Goal: Task Accomplishment & Management: Manage account settings

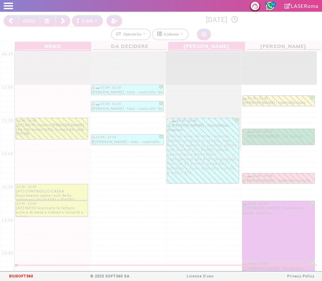
select select "*"
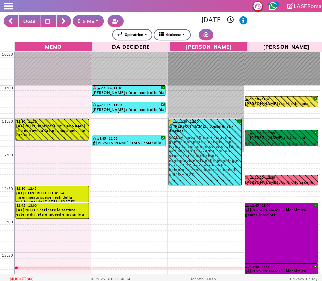
click at [10, 3] on span at bounding box center [9, 3] width 10 height 1
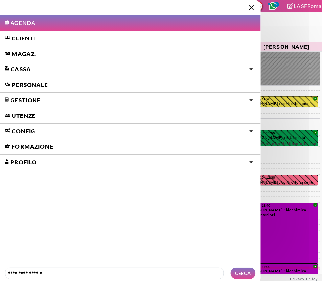
click at [26, 103] on link "Gestione" at bounding box center [129, 99] width 258 height 15
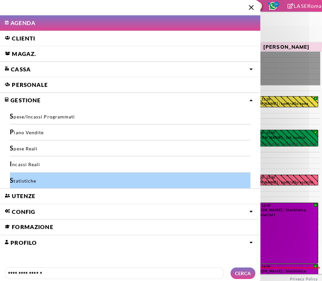
click at [18, 178] on link "Statistiche" at bounding box center [129, 178] width 238 height 15
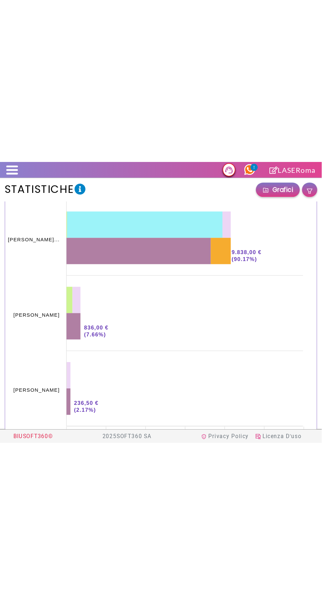
scroll to position [1218, 0]
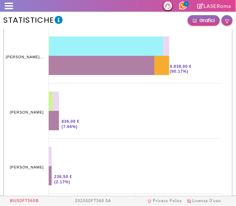
click at [57, 102] on icon at bounding box center [56, 101] width 6 height 19
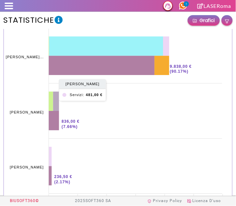
click at [51, 103] on icon at bounding box center [51, 101] width 4 height 19
click at [11, 89] on foreignobject at bounding box center [118, 112] width 229 height 188
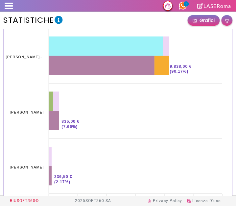
click at [50, 102] on icon at bounding box center [51, 101] width 4 height 19
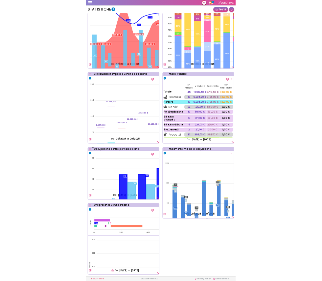
scroll to position [636, 0]
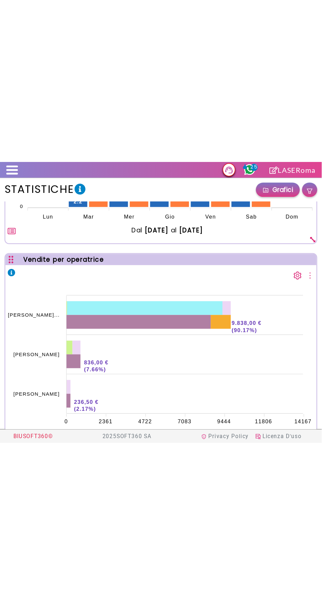
scroll to position [754, 0]
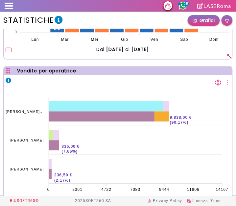
click at [51, 138] on icon at bounding box center [51, 135] width 4 height 10
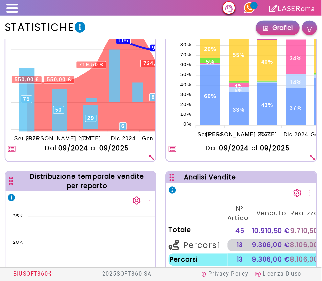
scroll to position [636, 0]
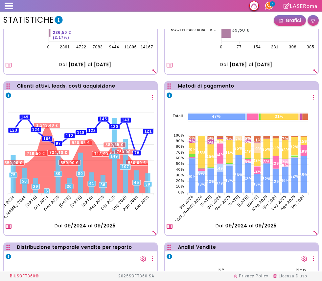
click at [6, 5] on div at bounding box center [6, 6] width 13 height 7
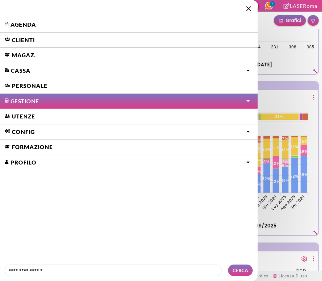
click at [19, 22] on link "Agenda" at bounding box center [129, 24] width 258 height 15
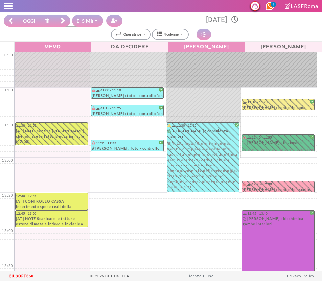
select select "*"
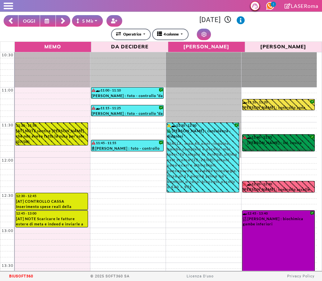
click at [10, 3] on span at bounding box center [9, 3] width 10 height 1
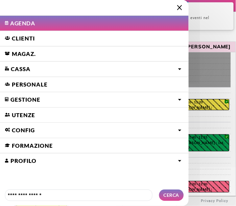
click at [180, 6] on img at bounding box center [179, 7] width 5 height 5
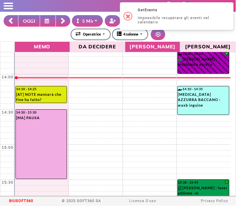
scroll to position [223, 0]
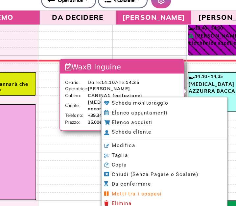
click at [145, 142] on li "Modifica" at bounding box center [160, 140] width 91 height 7
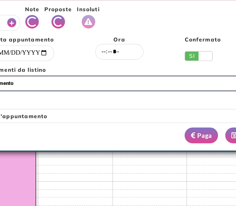
scroll to position [0, 12]
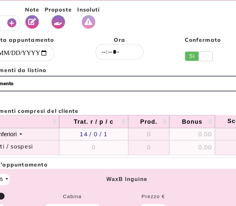
select select "*****"
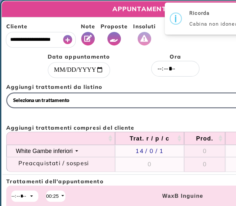
click at [85, 28] on icon "Vedi Proposte" at bounding box center [83, 28] width 6 height 5
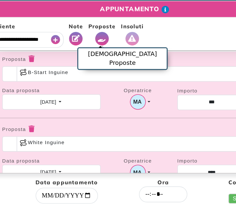
scroll to position [92, 0]
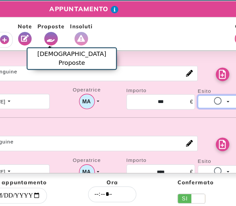
click at [203, 76] on button "Non proposta" at bounding box center [208, 75] width 36 height 10
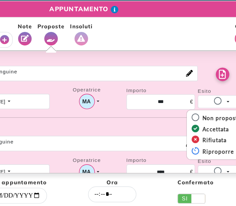
click at [94, 90] on div "Proposta * White Inguine" at bounding box center [118, 101] width 219 height 23
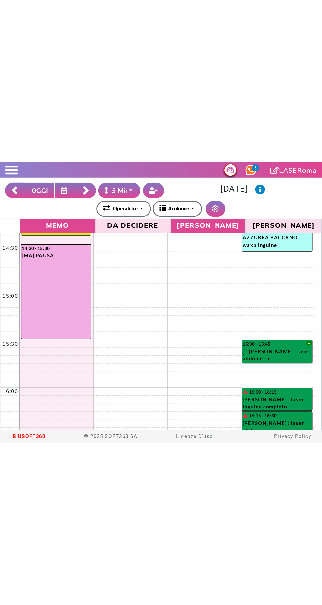
scroll to position [281, 0]
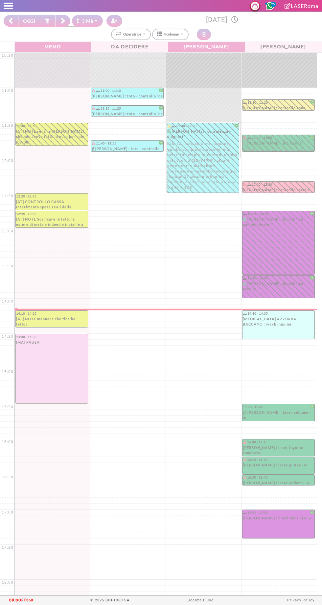
select select "*"
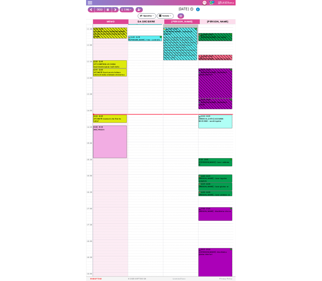
scroll to position [55, 0]
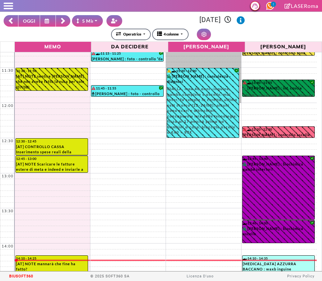
click at [8, 7] on div at bounding box center [6, 6] width 13 height 7
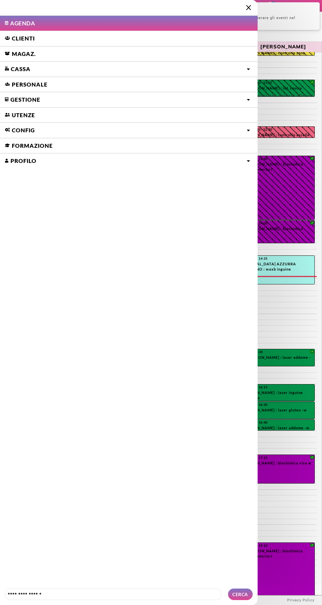
click at [251, 11] on li at bounding box center [129, 8] width 258 height 16
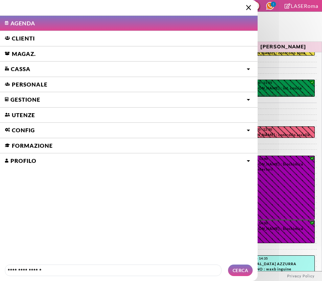
click at [246, 5] on img at bounding box center [248, 7] width 5 height 5
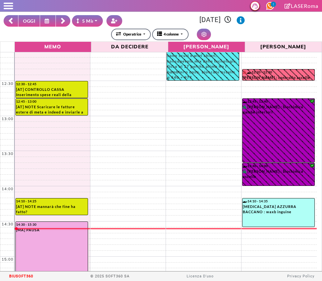
scroll to position [124, 0]
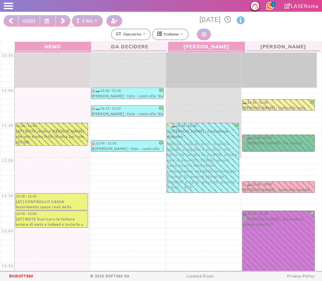
select select "*"
